Goal: Transaction & Acquisition: Purchase product/service

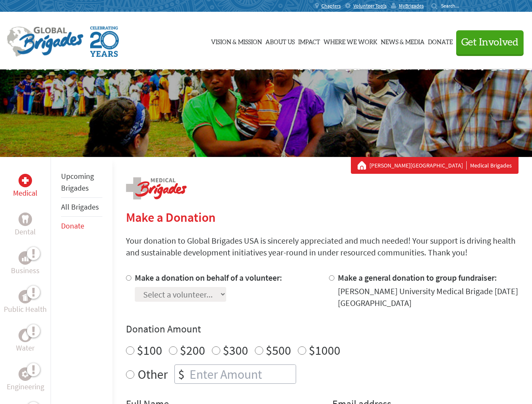
click at [465, 6] on div "Search for:" at bounding box center [448, 6] width 34 height 7
click at [486, 42] on span "Get Involved" at bounding box center [489, 42] width 57 height 10
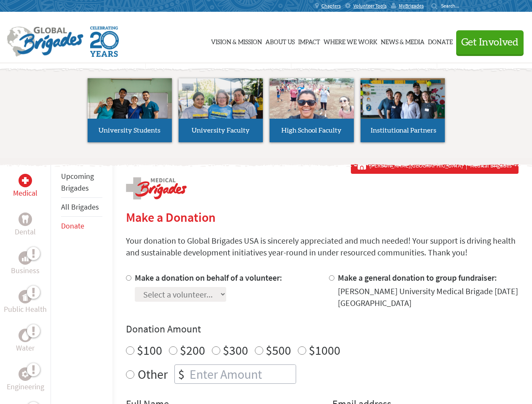
click at [266, 113] on li "High School Faculty" at bounding box center [311, 110] width 91 height 77
click at [56, 281] on div "Upcoming Brigades All Brigades Donate" at bounding box center [82, 359] width 62 height 404
click at [322, 338] on div "Donation Amount $100 $200 $300 $500 $1000 Other $" at bounding box center [322, 353] width 393 height 61
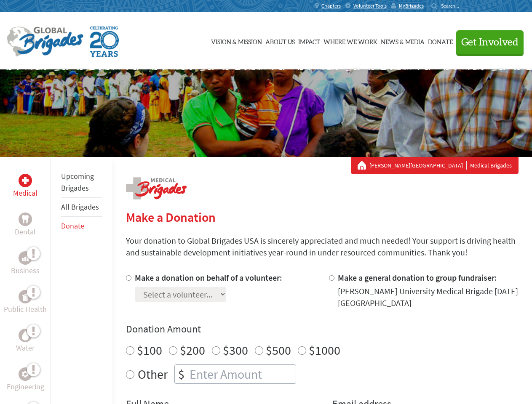
click at [128, 278] on input "Make a donation on behalf of a volunteer:" at bounding box center [128, 277] width 5 height 5
radio input "true"
click at [331, 278] on input "Make a general donation to group fundraiser:" at bounding box center [331, 277] width 5 height 5
radio input "true"
